Goal: Navigation & Orientation: Find specific page/section

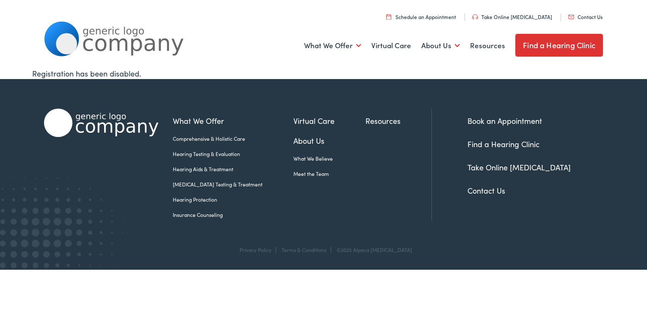
click at [213, 138] on link "Comprehensive & Holistic Care" at bounding box center [233, 139] width 121 height 8
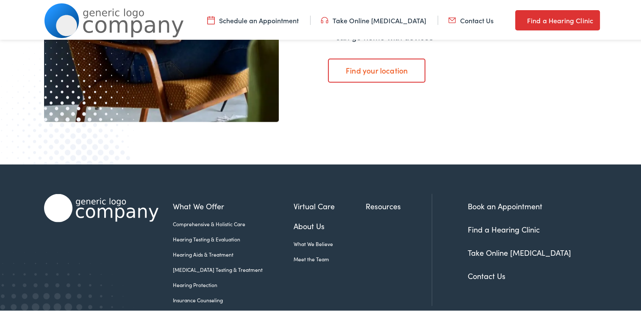
scroll to position [1696, 0]
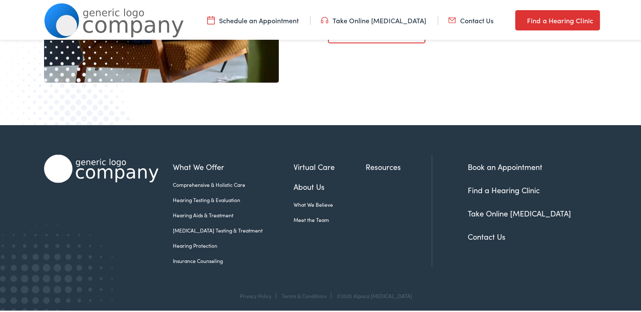
click at [212, 184] on link "Comprehensive & Holistic Care" at bounding box center [233, 183] width 121 height 8
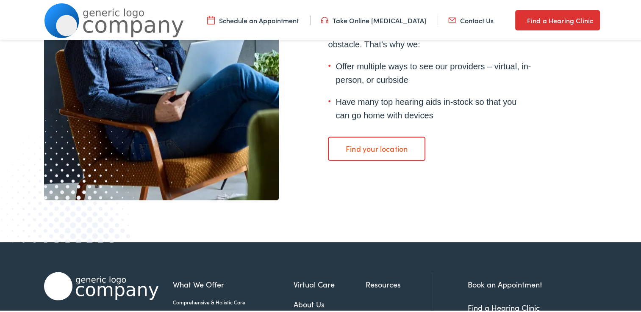
scroll to position [1696, 0]
